Goal: Find specific page/section: Find specific page/section

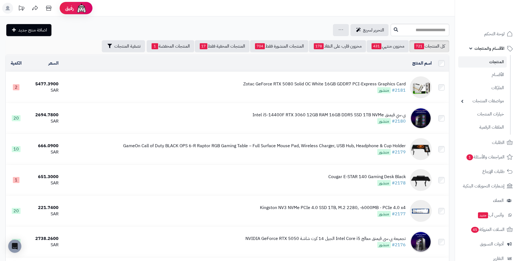
click at [498, 62] on link "المنتجات" at bounding box center [482, 61] width 48 height 11
click at [494, 48] on span "الأقسام والمنتجات" at bounding box center [489, 49] width 30 height 8
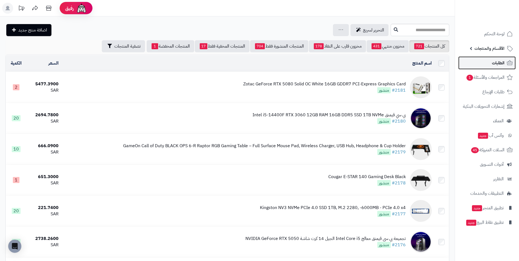
click at [498, 66] on span "الطلبات" at bounding box center [498, 63] width 13 height 8
